Goal: Task Accomplishment & Management: Complete application form

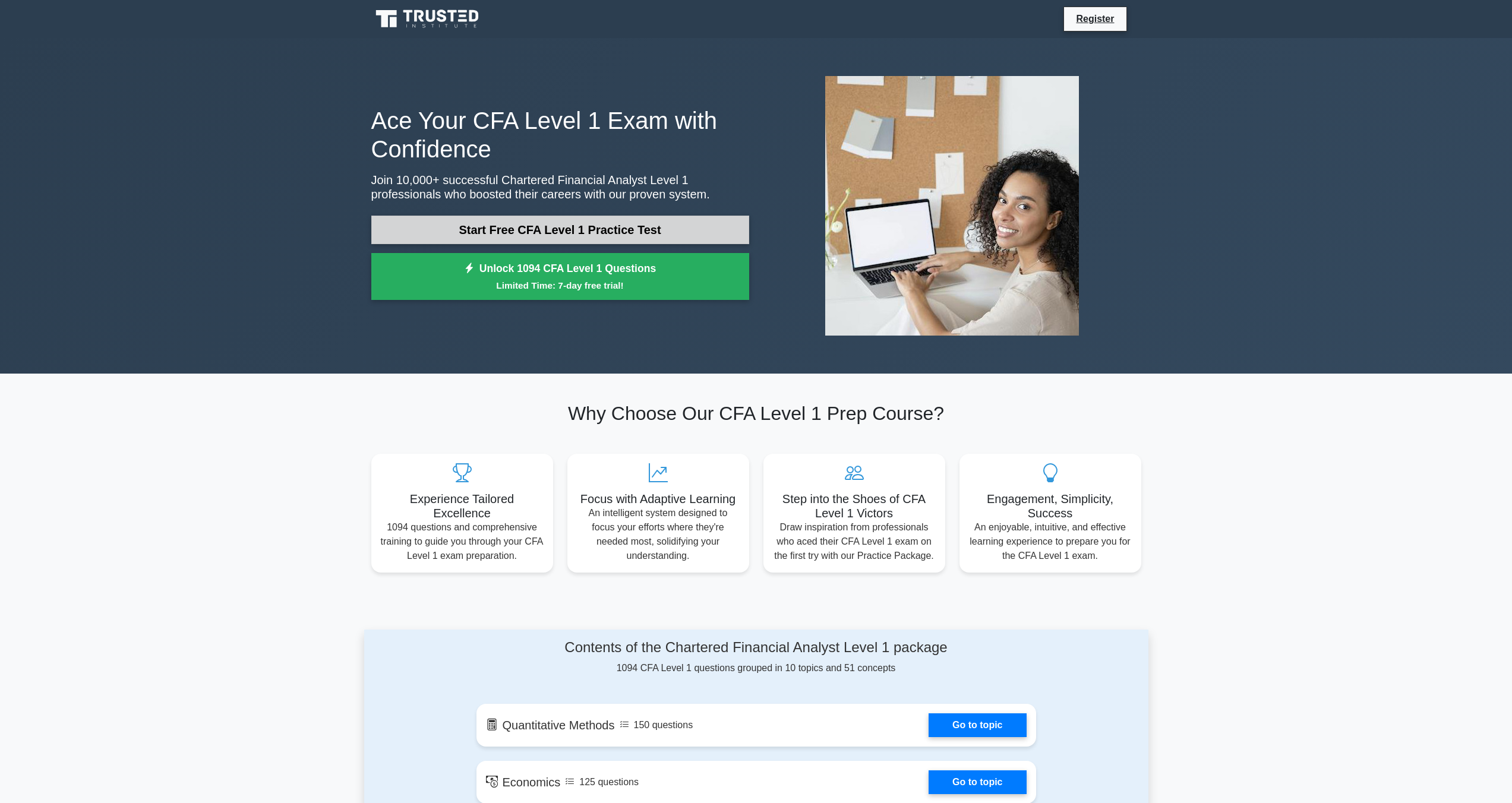
click at [440, 238] on link "Start Free CFA Level 1 Practice Test" at bounding box center [560, 230] width 378 height 28
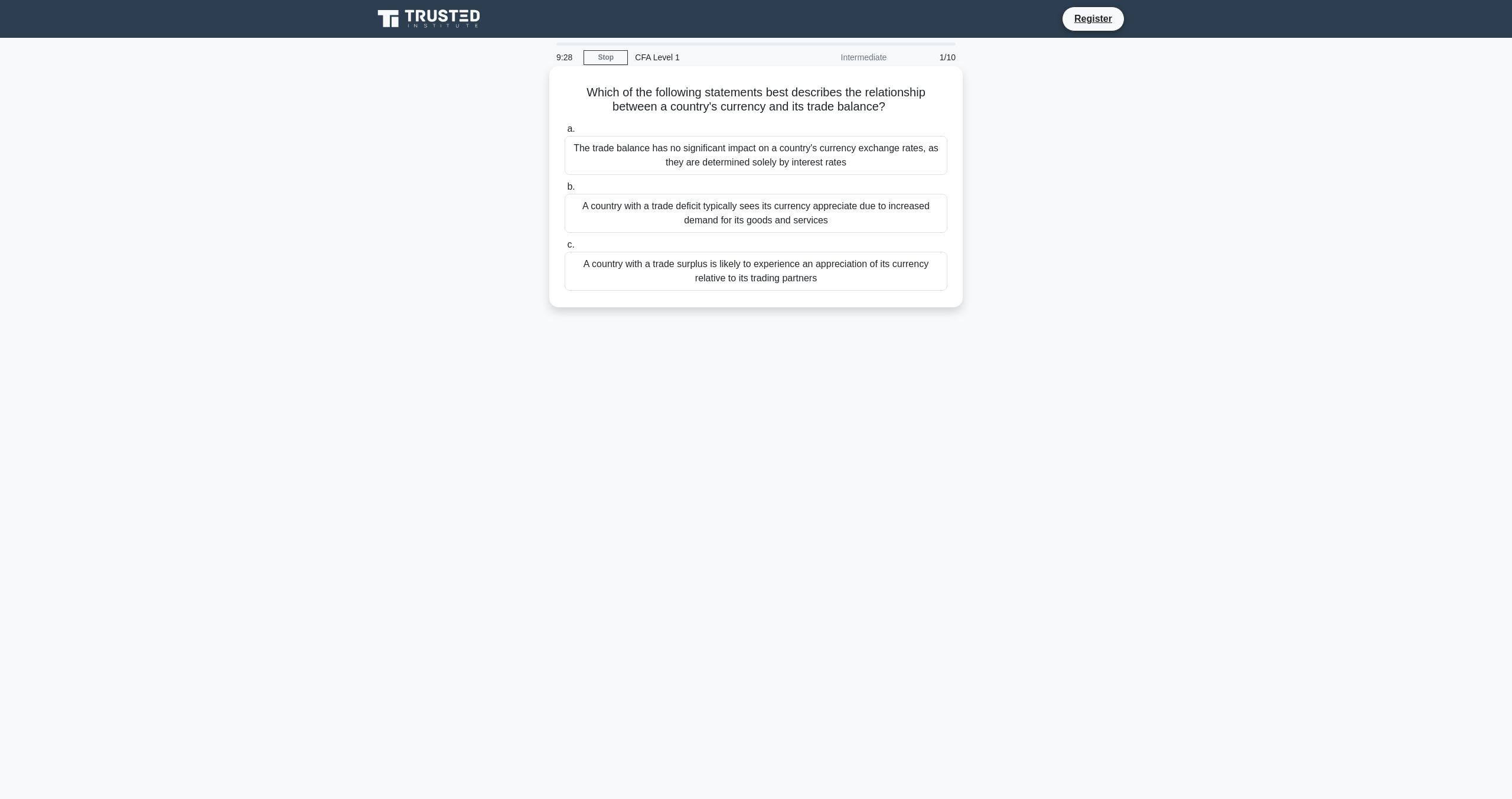
click at [755, 265] on div "A country with a trade surplus is likely to experience an appreciation of its c…" at bounding box center [756, 271] width 383 height 39
click at [565, 249] on input "c. A country with a trade surplus is likely to experience an appreciation of it…" at bounding box center [565, 244] width 0 height 7
click at [740, 206] on div "The index will be less liquid, making it more difficult for investors to buy an…" at bounding box center [756, 213] width 383 height 39
click at [565, 191] on input "b. The index will be less liquid, making it more difficult for investors to buy…" at bounding box center [565, 186] width 0 height 7
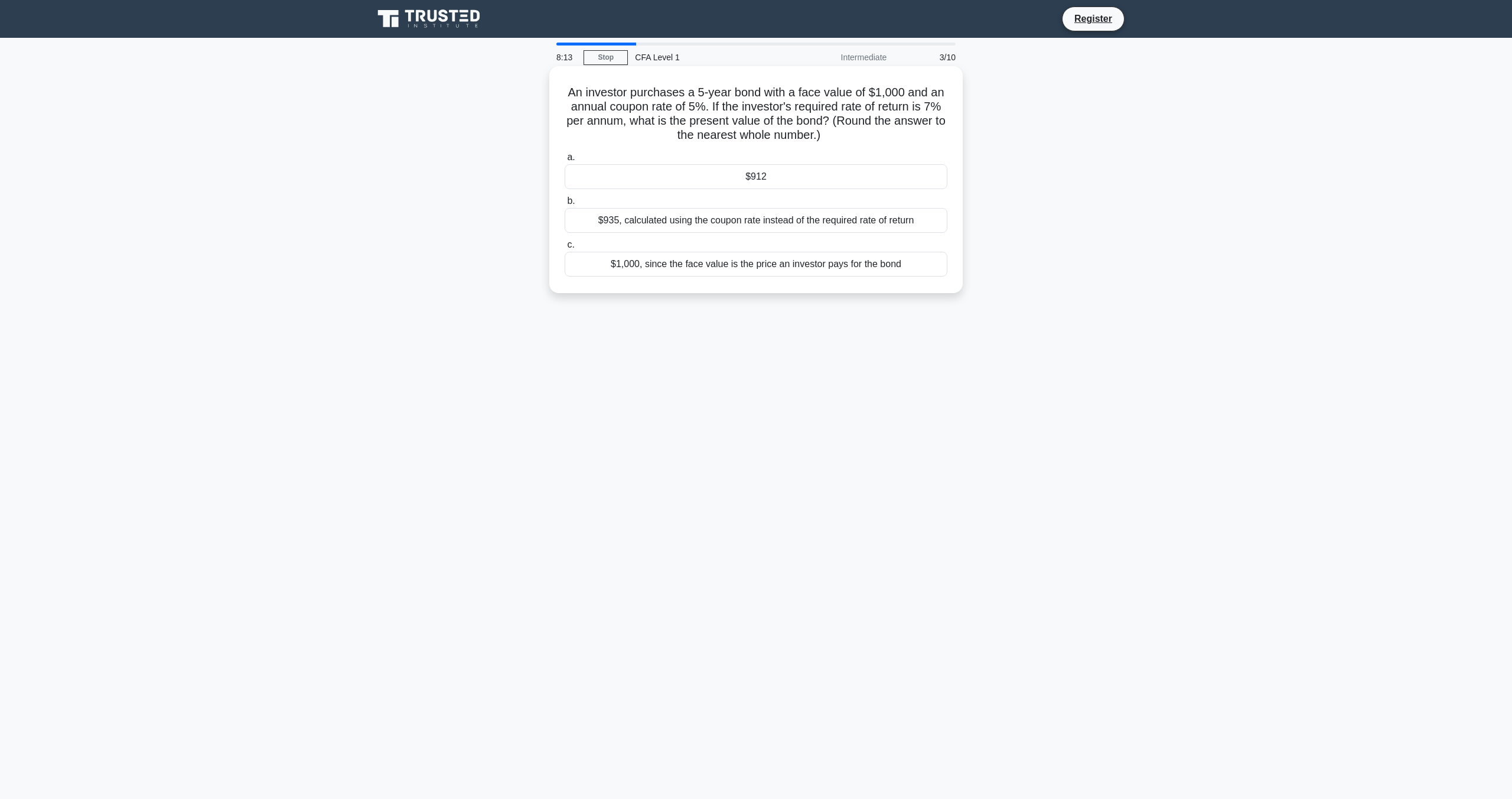
click at [912, 264] on div "$1,000, since the face value is the price an investor pays for the bond" at bounding box center [756, 264] width 383 height 25
click at [565, 249] on input "c. $1,000, since the face value is the price an investor pays for the bond" at bounding box center [565, 244] width 0 height 7
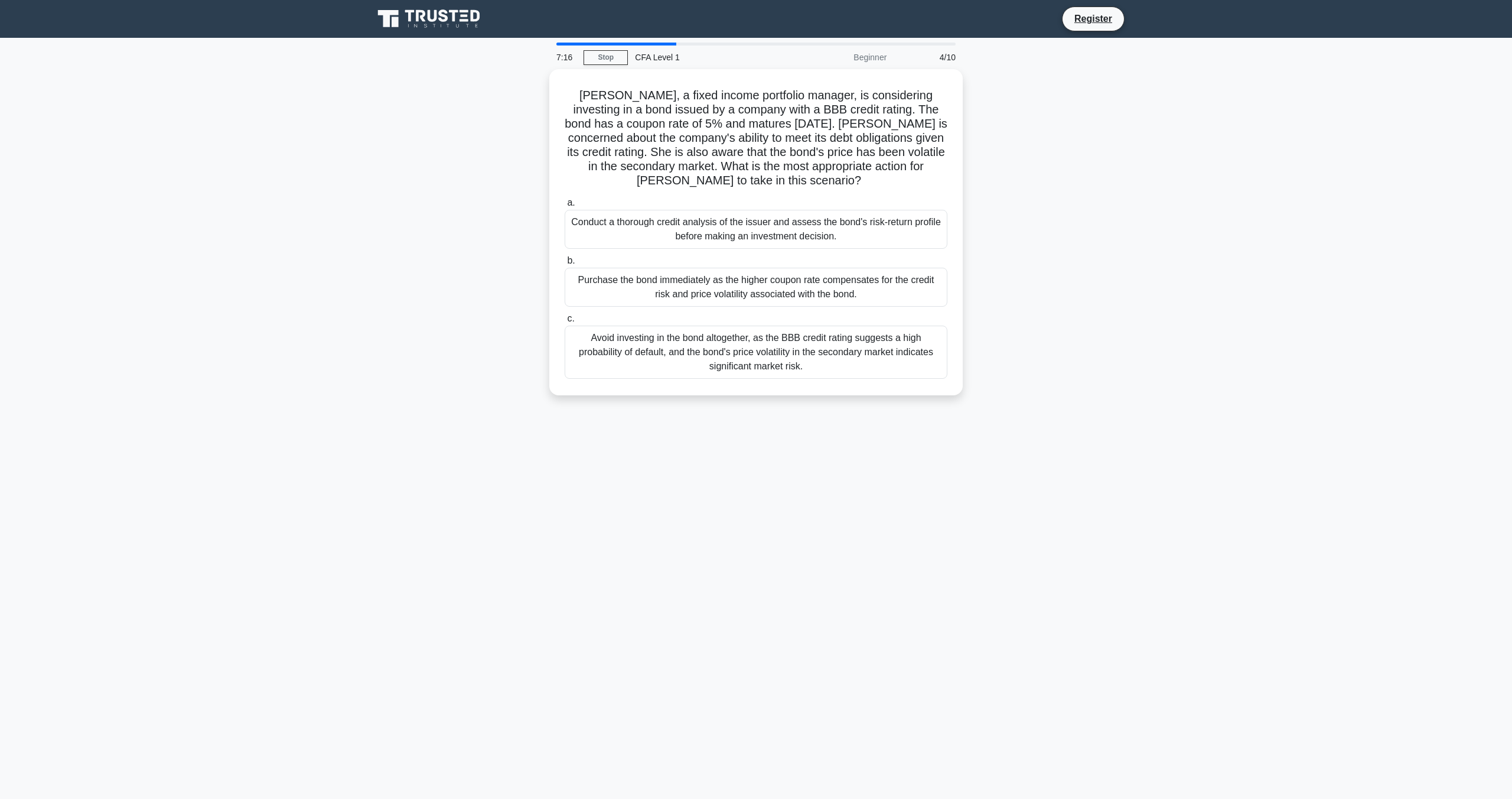
click at [831, 340] on div "Avoid investing in the bond altogether, as the BBB credit rating suggests a hig…" at bounding box center [756, 352] width 383 height 53
click at [565, 323] on input "c. Avoid investing in the bond altogether, as the BBB credit rating suggests a …" at bounding box center [565, 318] width 0 height 7
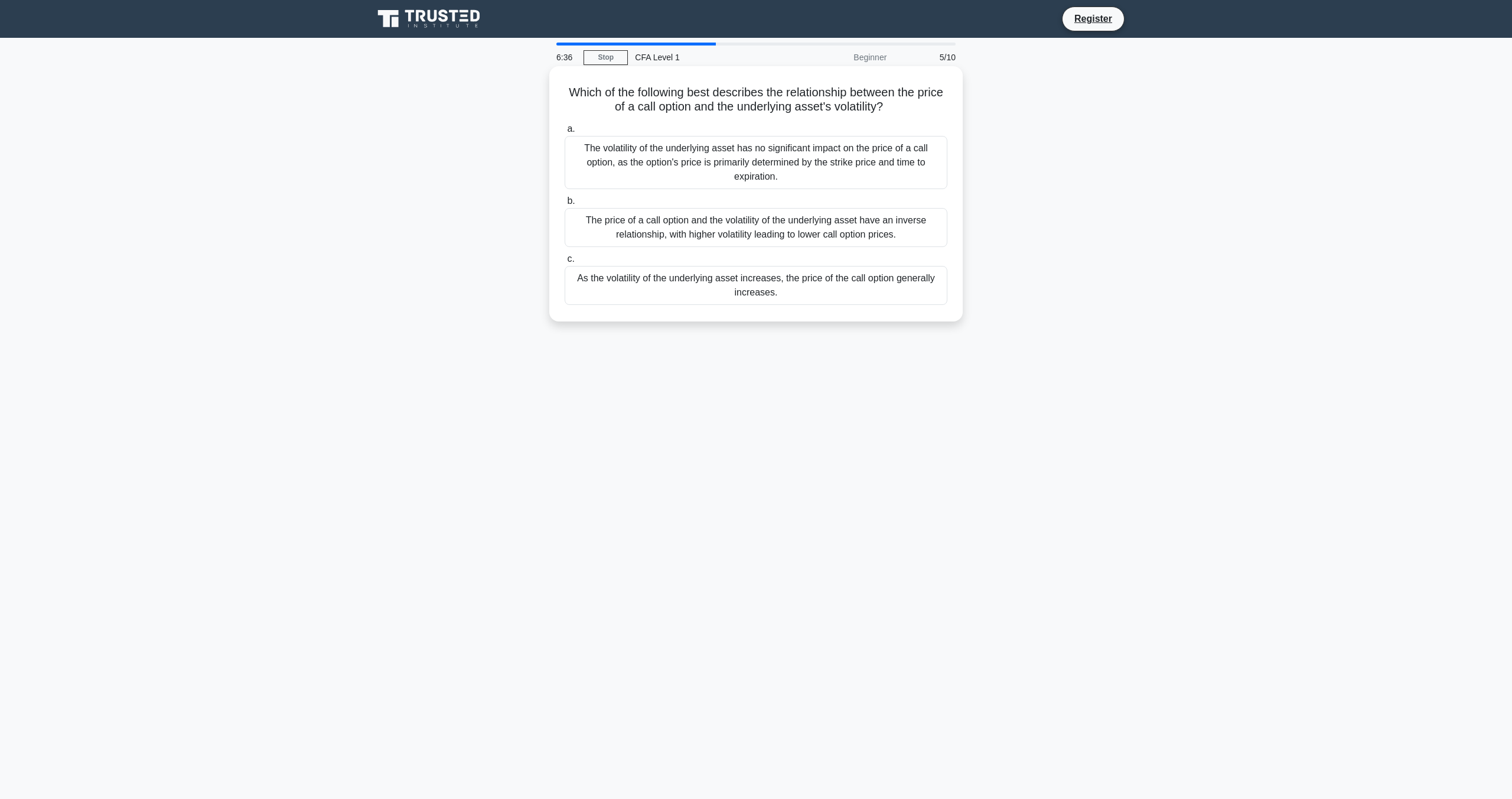
click at [787, 275] on div "As the volatility of the underlying asset increases, the price of the call opti…" at bounding box center [756, 285] width 383 height 39
click at [565, 263] on input "c. As the volatility of the underlying asset increases, the price of the call o…" at bounding box center [565, 258] width 0 height 7
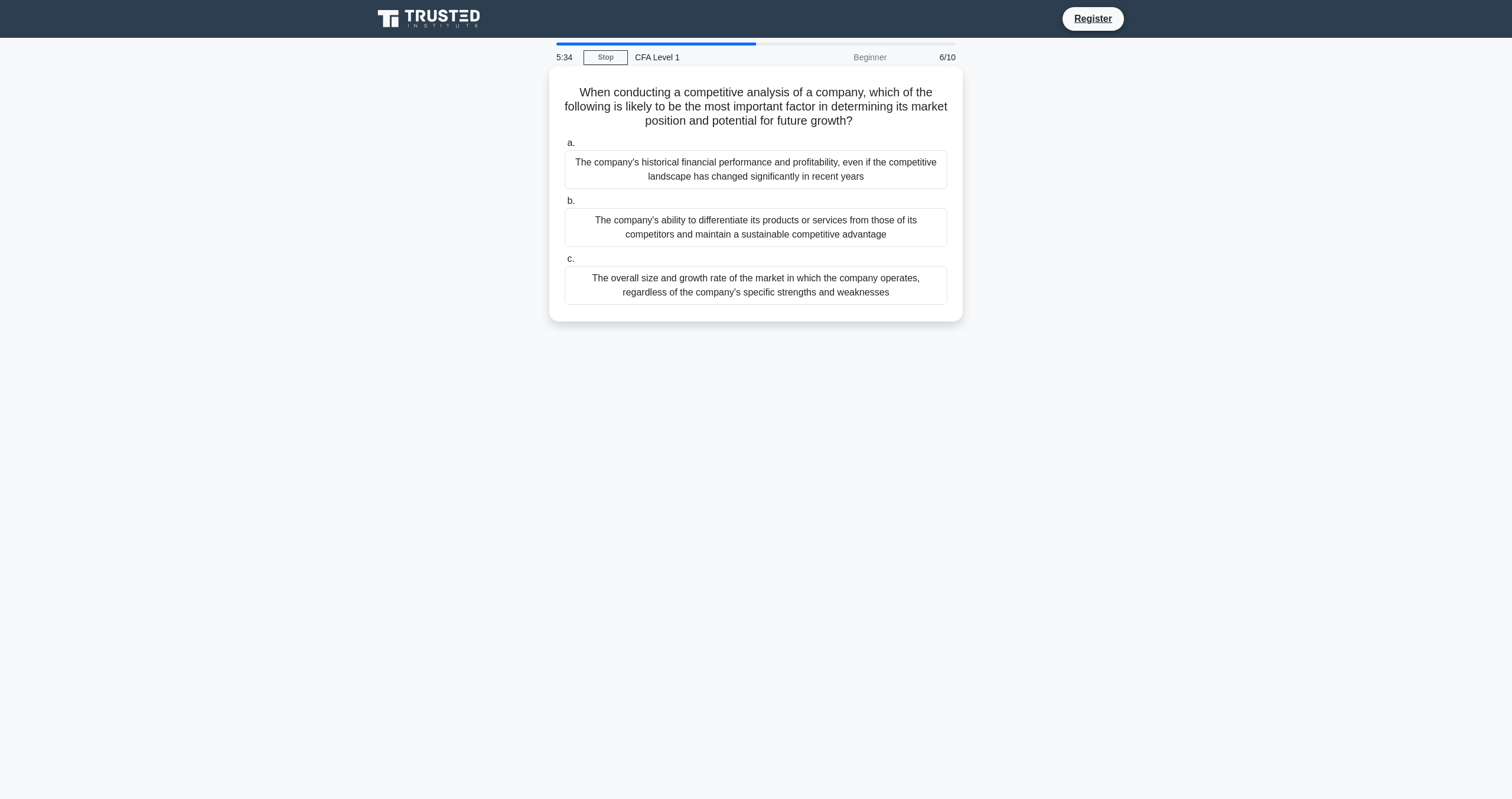
click at [851, 221] on div "The company's ability to differentiate its products or services from those of i…" at bounding box center [756, 227] width 383 height 39
click at [565, 205] on input "b. The company's ability to differentiate its products or services from those o…" at bounding box center [565, 200] width 0 height 7
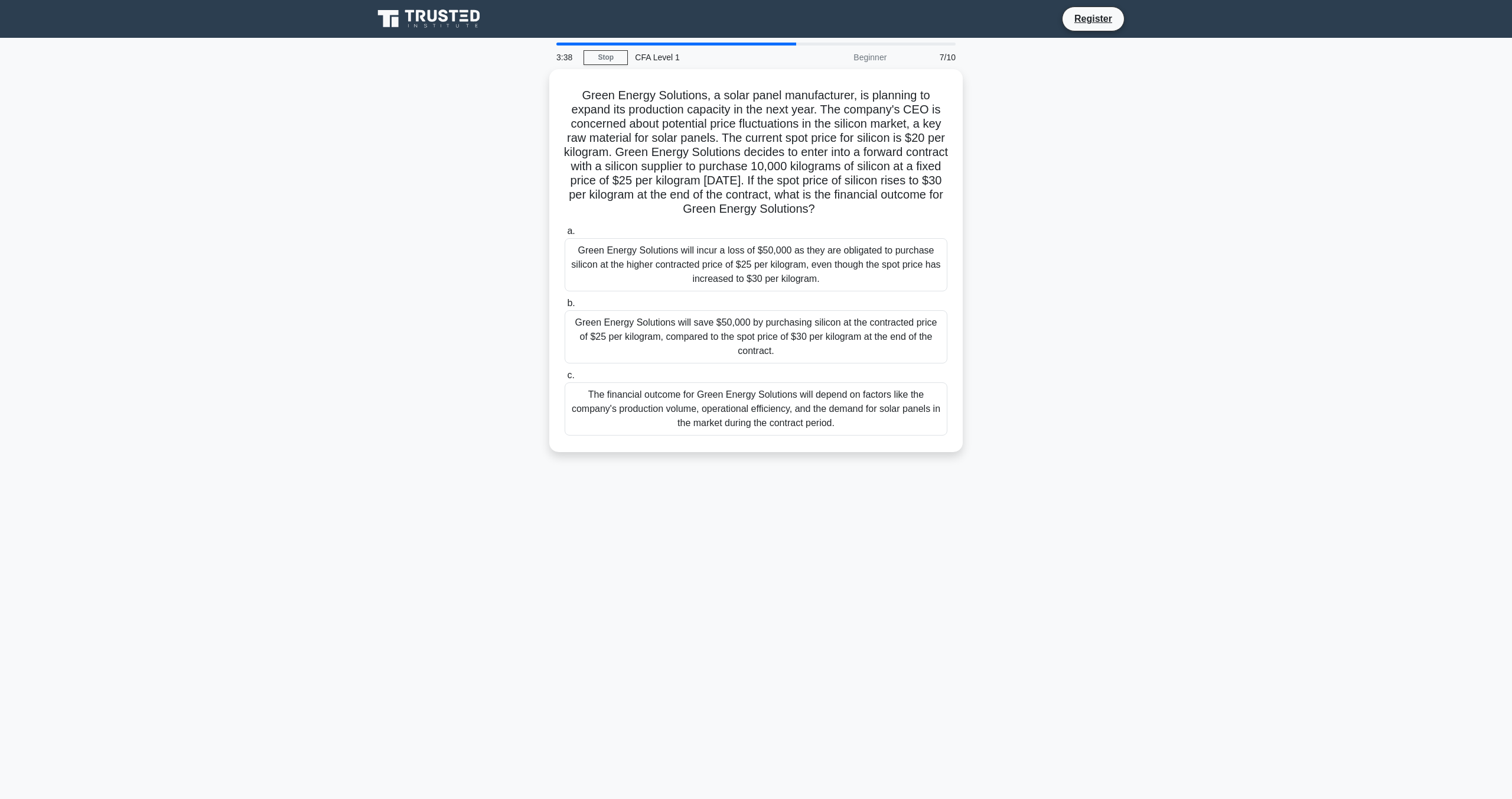
click at [736, 406] on div "The financial outcome for Green Energy Solutions will depend on factors like th…" at bounding box center [756, 408] width 383 height 53
click at [565, 379] on input "c. The financial outcome for Green Energy Solutions will depend on factors like…" at bounding box center [565, 375] width 0 height 7
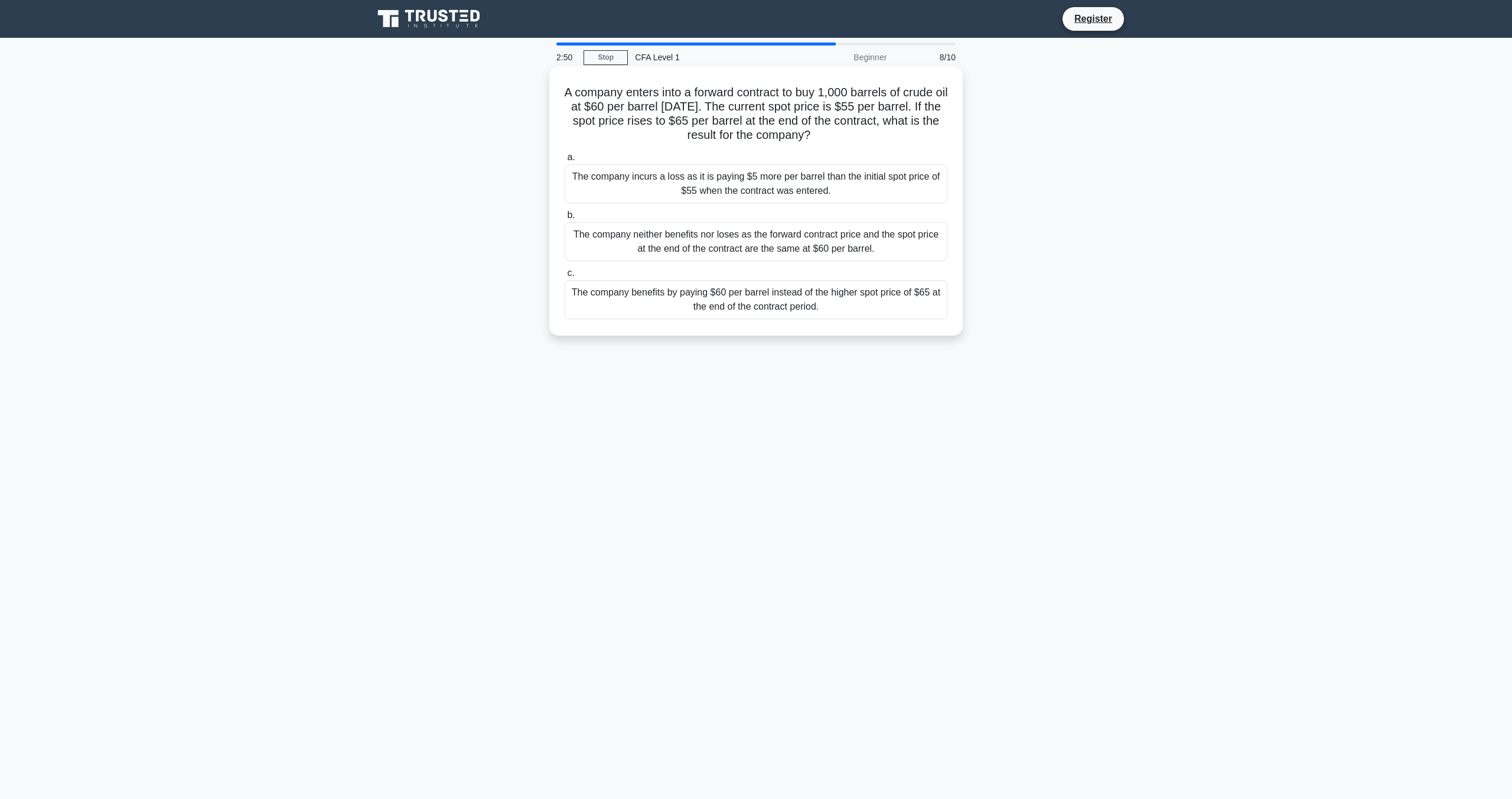
click at [780, 302] on div "The company benefits by paying $60 per barrel instead of the higher spot price …" at bounding box center [756, 299] width 383 height 39
click at [565, 277] on input "c. The company benefits by paying $60 per barrel instead of the higher spot pri…" at bounding box center [565, 273] width 0 height 7
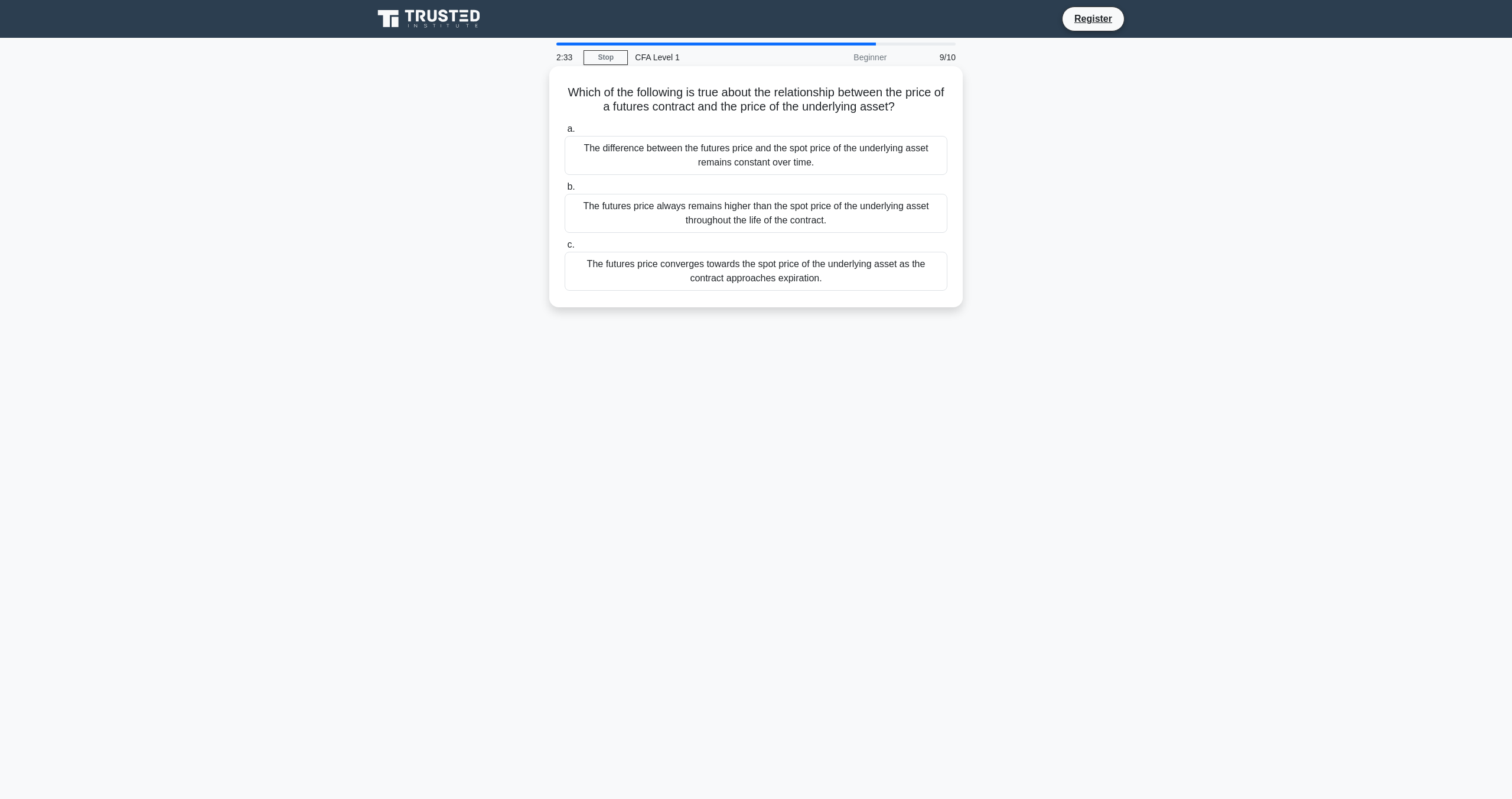
click at [774, 262] on div "The futures price converges towards the spot price of the underlying asset as t…" at bounding box center [756, 271] width 383 height 39
click at [565, 249] on input "c. The futures price converges towards the spot price of the underlying asset a…" at bounding box center [565, 244] width 0 height 7
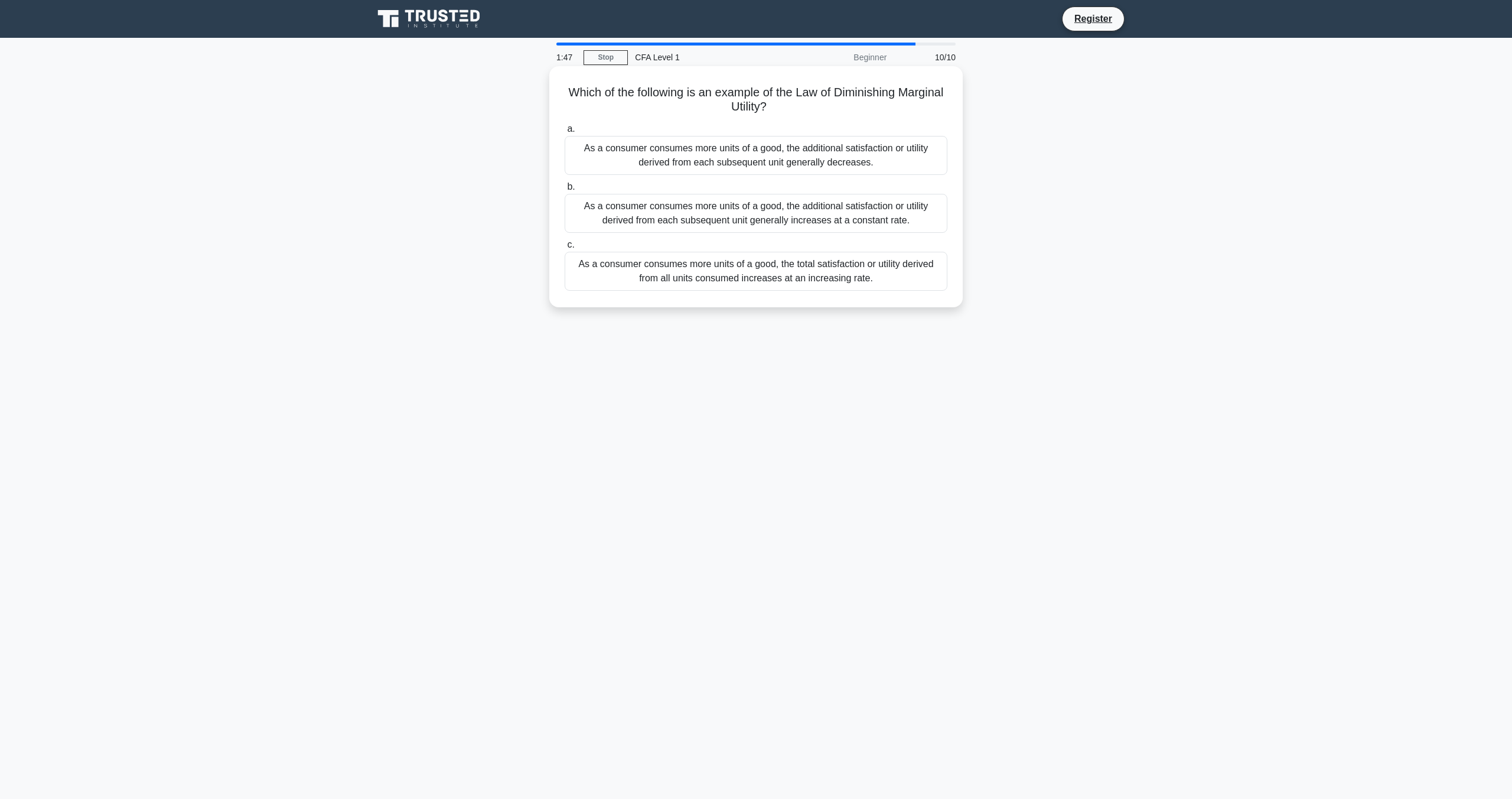
click at [818, 219] on div "As a consumer consumes more units of a good, the additional satisfaction or uti…" at bounding box center [756, 213] width 383 height 39
click at [565, 191] on input "b. As a consumer consumes more units of a good, the additional satisfaction or …" at bounding box center [565, 186] width 0 height 7
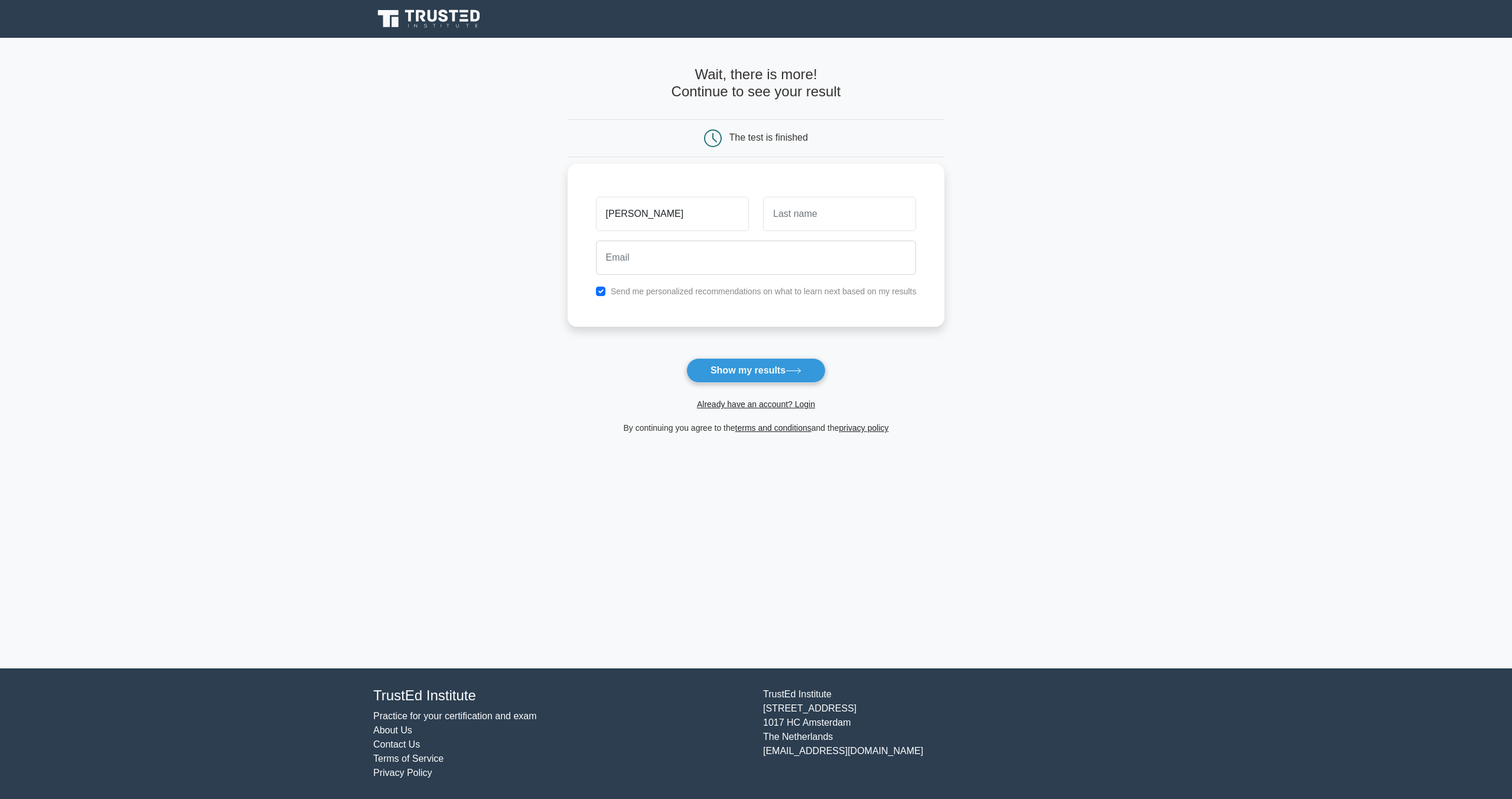
type input "henry"
click at [832, 199] on input "text" at bounding box center [840, 214] width 153 height 34
type input "Endyke"
click at [824, 266] on input "email" at bounding box center [756, 258] width 321 height 34
type input "hdendyke@gmail.com"
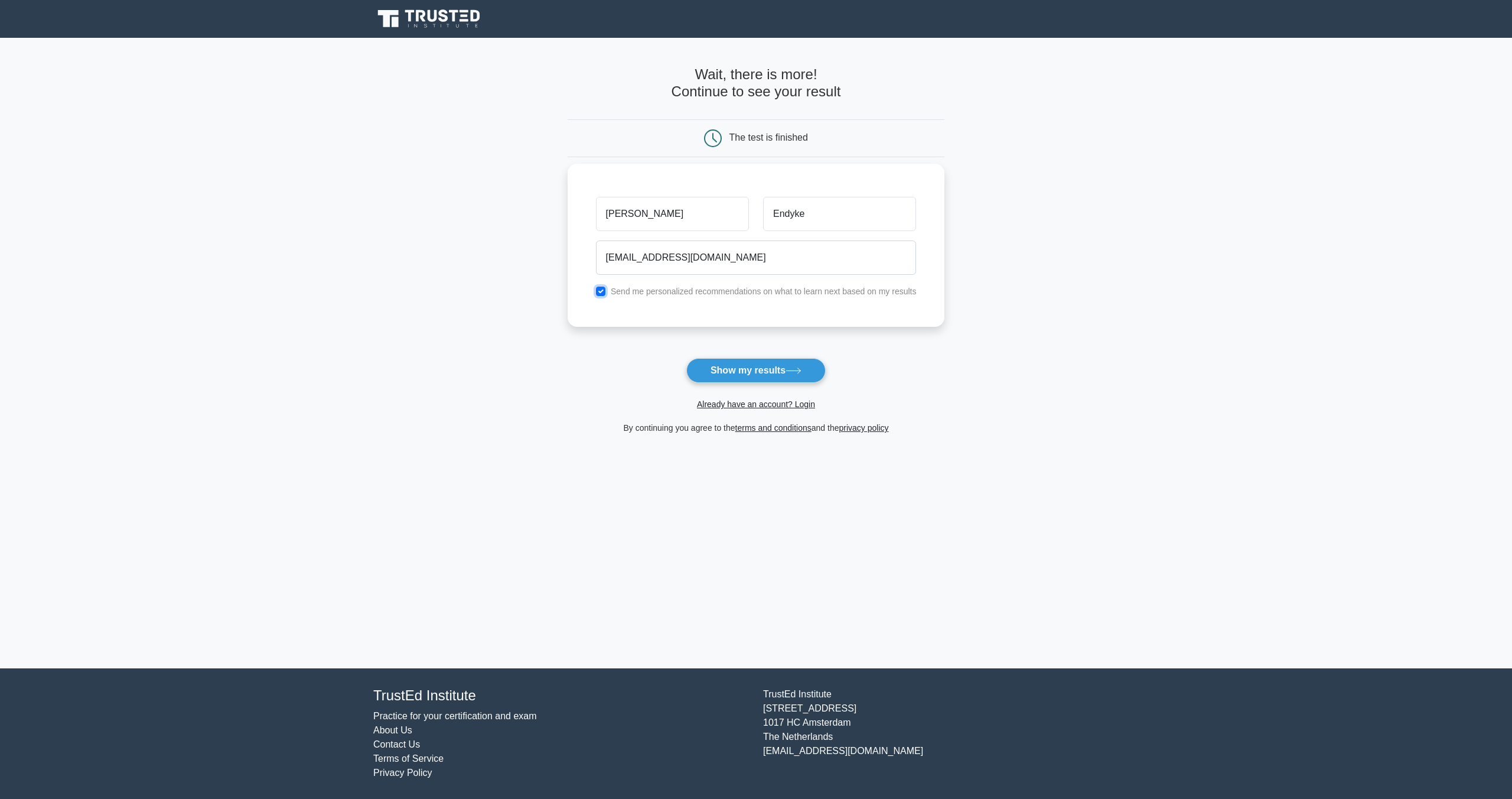
click at [602, 288] on input "checkbox" at bounding box center [600, 291] width 9 height 9
checkbox input "false"
click at [709, 363] on button "Show my results" at bounding box center [756, 370] width 139 height 25
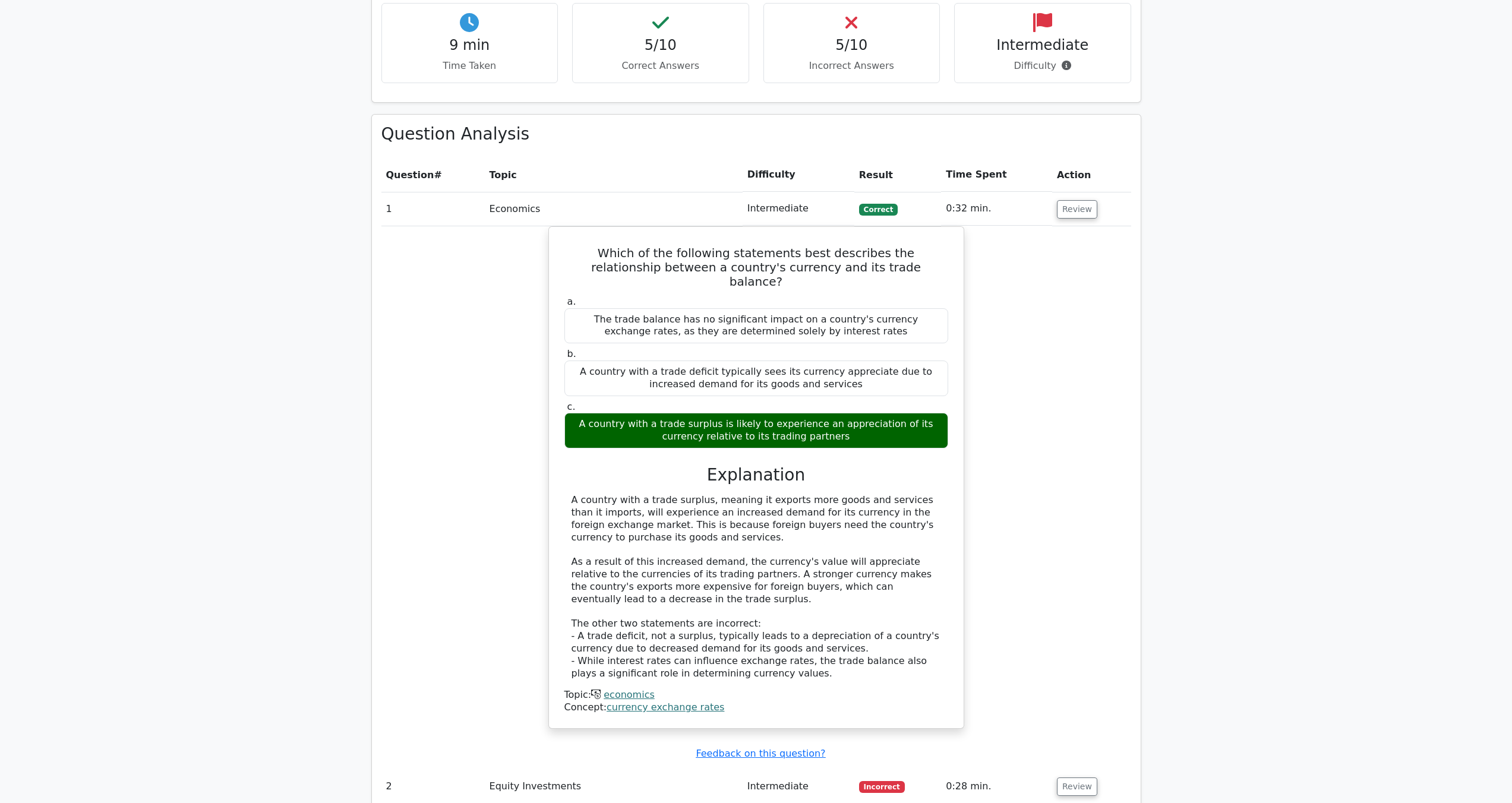
scroll to position [791, 0]
click at [1081, 769] on td "Review" at bounding box center [1091, 786] width 79 height 34
click at [1083, 777] on button "Review" at bounding box center [1077, 785] width 41 height 18
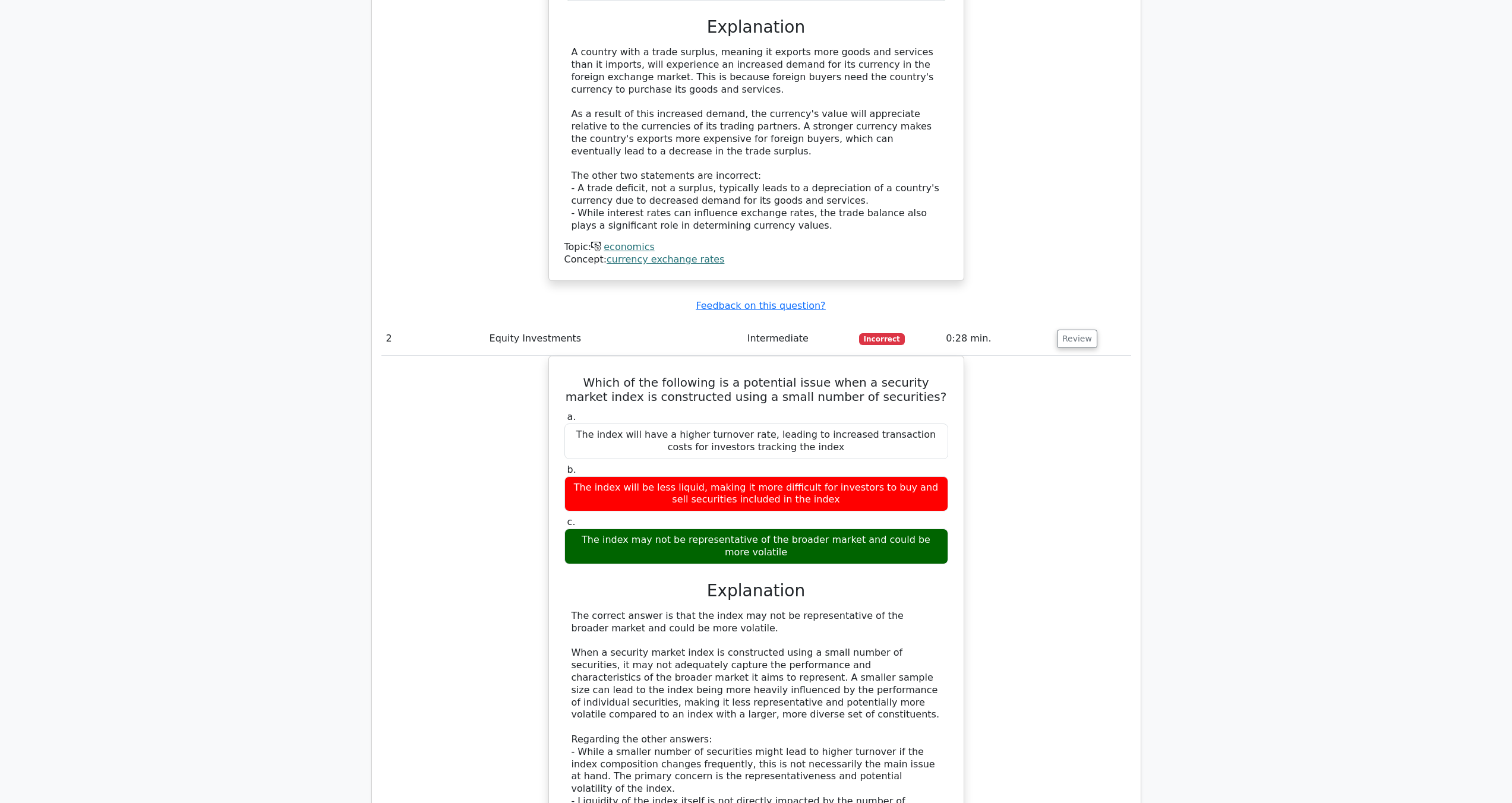
scroll to position [1375, 0]
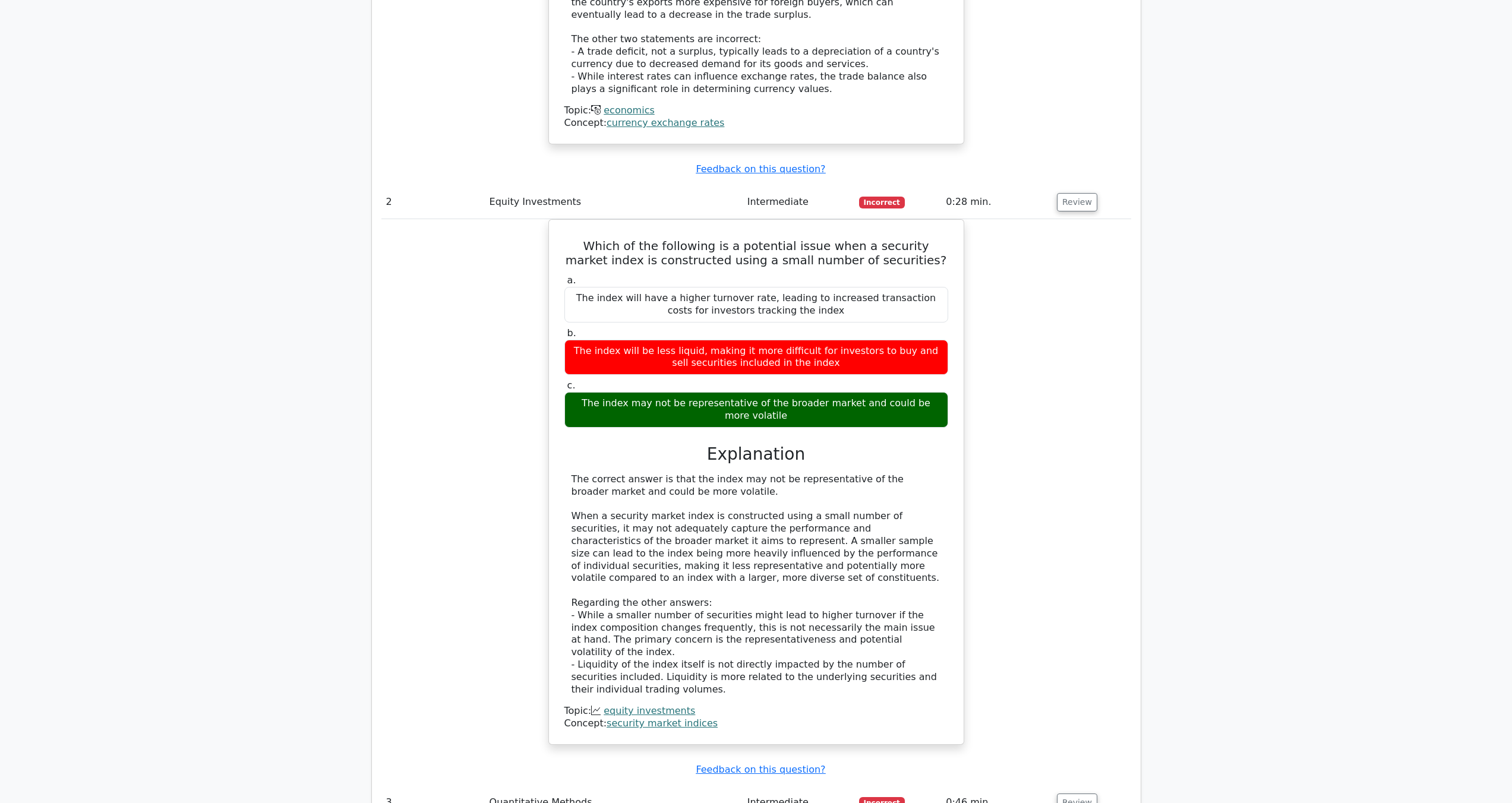
click at [1026, 432] on div "Which of the following is a potential issue when a security market index is con…" at bounding box center [756, 489] width 750 height 539
click at [454, 185] on td "2" at bounding box center [433, 202] width 103 height 34
click at [453, 185] on td "2" at bounding box center [433, 202] width 103 height 34
